Goal: Task Accomplishment & Management: Manage account settings

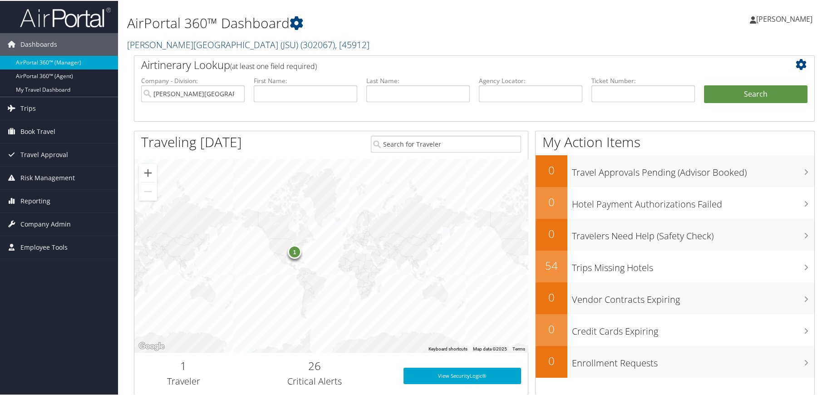
click at [301, 45] on span "( 302067 )" at bounding box center [318, 44] width 35 height 12
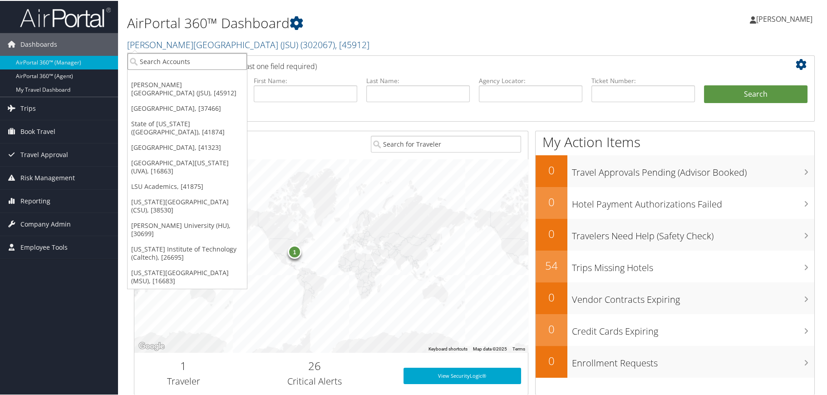
click at [232, 53] on input "search" at bounding box center [187, 60] width 119 height 17
click at [202, 119] on link "State of [US_STATE] ([GEOGRAPHIC_DATA]), [41874]" at bounding box center [187, 127] width 119 height 24
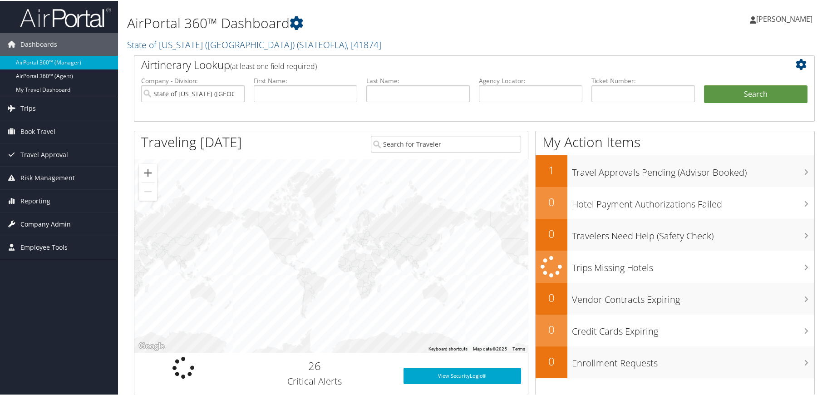
click at [27, 224] on span "Company Admin" at bounding box center [45, 223] width 50 height 23
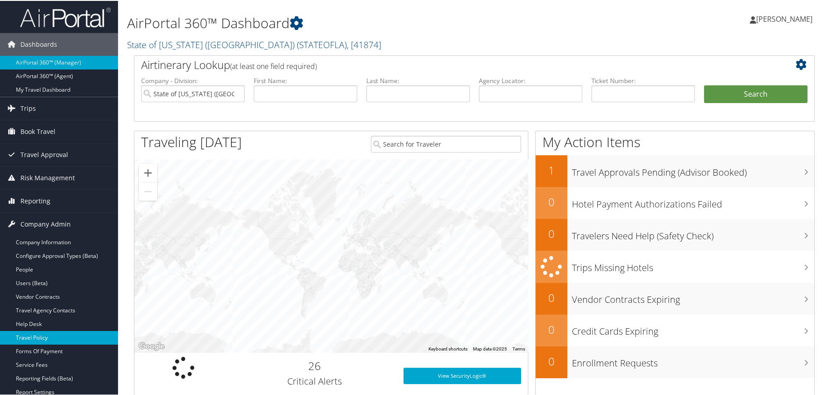
click at [32, 336] on link "Travel Policy" at bounding box center [59, 337] width 118 height 14
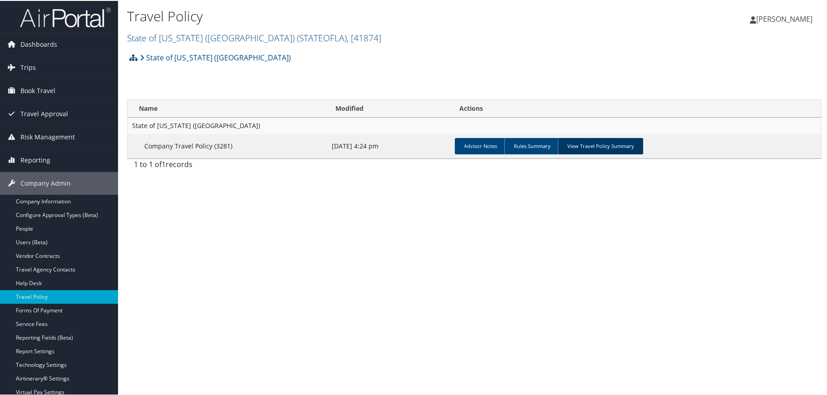
click at [621, 145] on link "View Travel Policy Summary" at bounding box center [600, 145] width 85 height 16
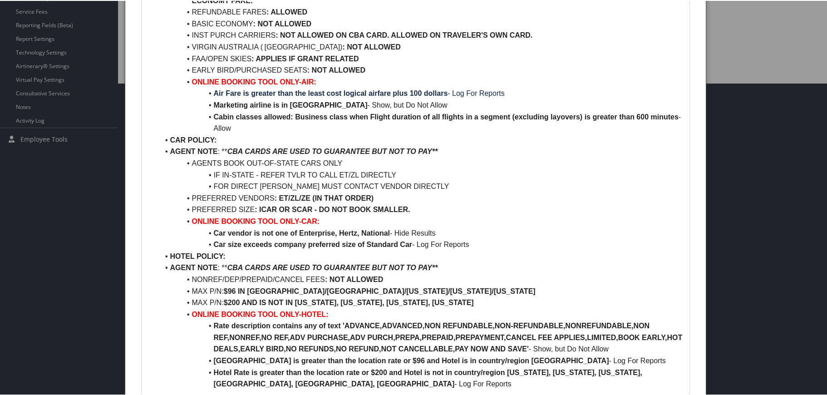
scroll to position [363, 0]
